Goal: Navigation & Orientation: Find specific page/section

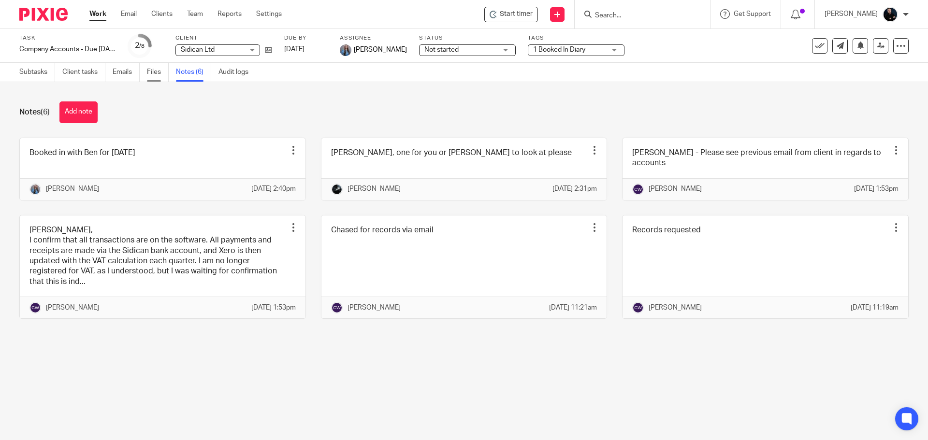
click at [159, 74] on link "Files" at bounding box center [158, 72] width 22 height 19
